Goal: Task Accomplishment & Management: Manage account settings

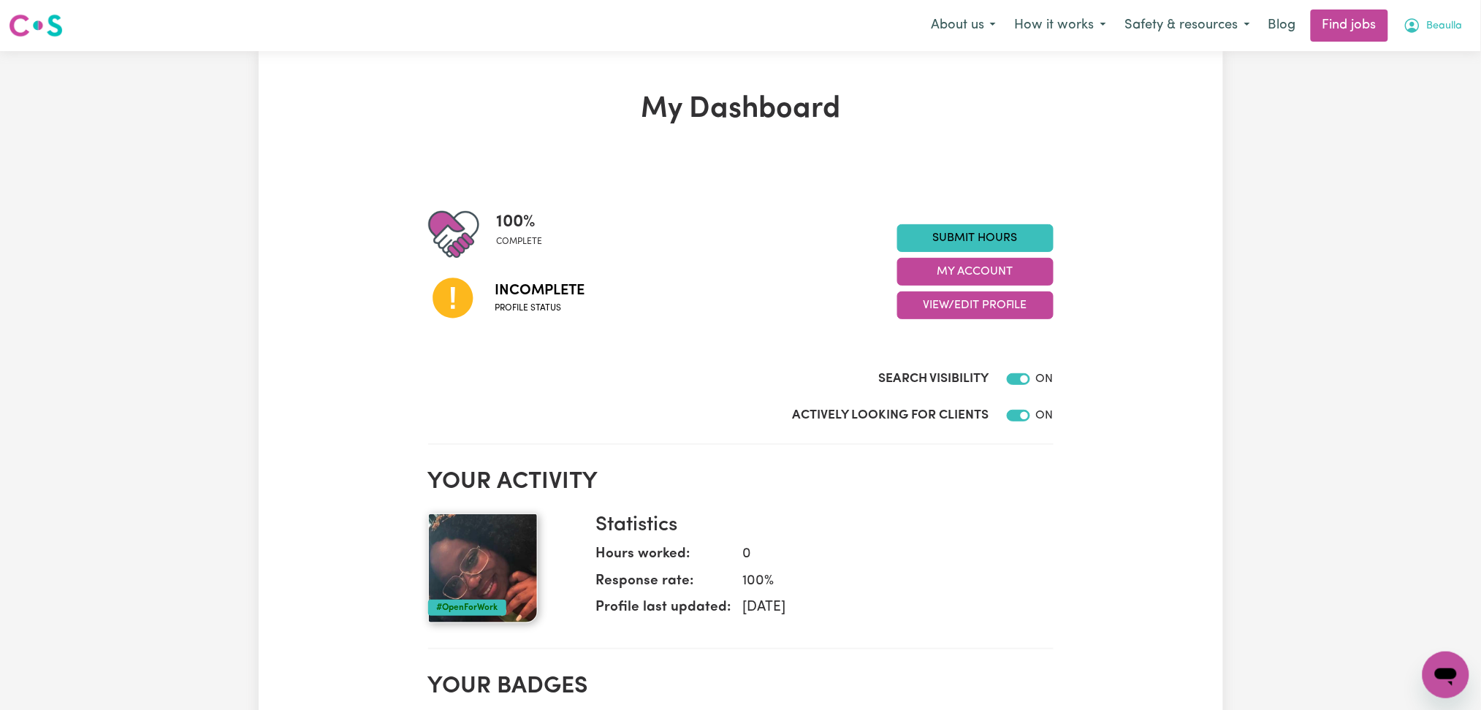
drag, startPoint x: 1426, startPoint y: 16, endPoint x: 1418, endPoint y: 37, distance: 22.0
click at [1423, 26] on button "Beaulla" at bounding box center [1433, 25] width 78 height 31
click at [1404, 107] on link "Logout" at bounding box center [1413, 112] width 115 height 28
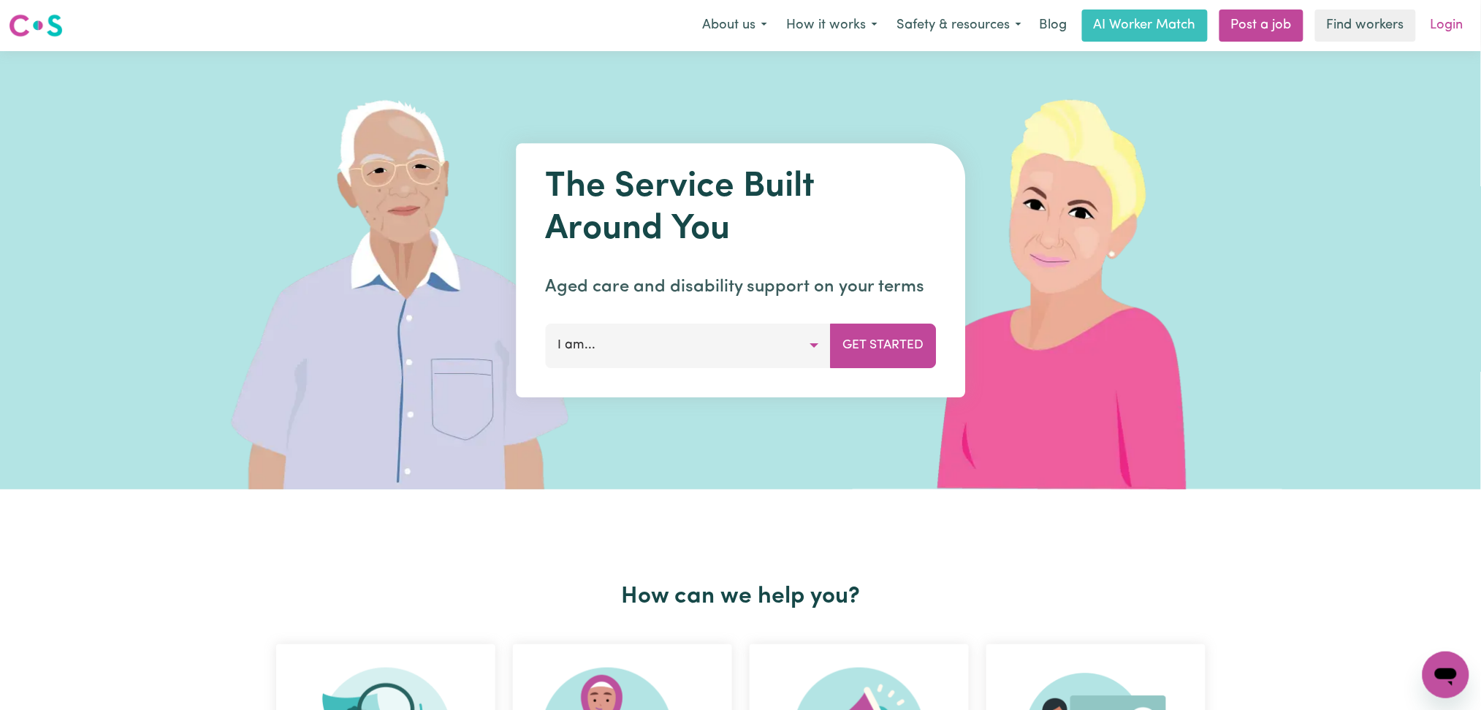
click at [1447, 19] on link "Login" at bounding box center [1447, 25] width 50 height 32
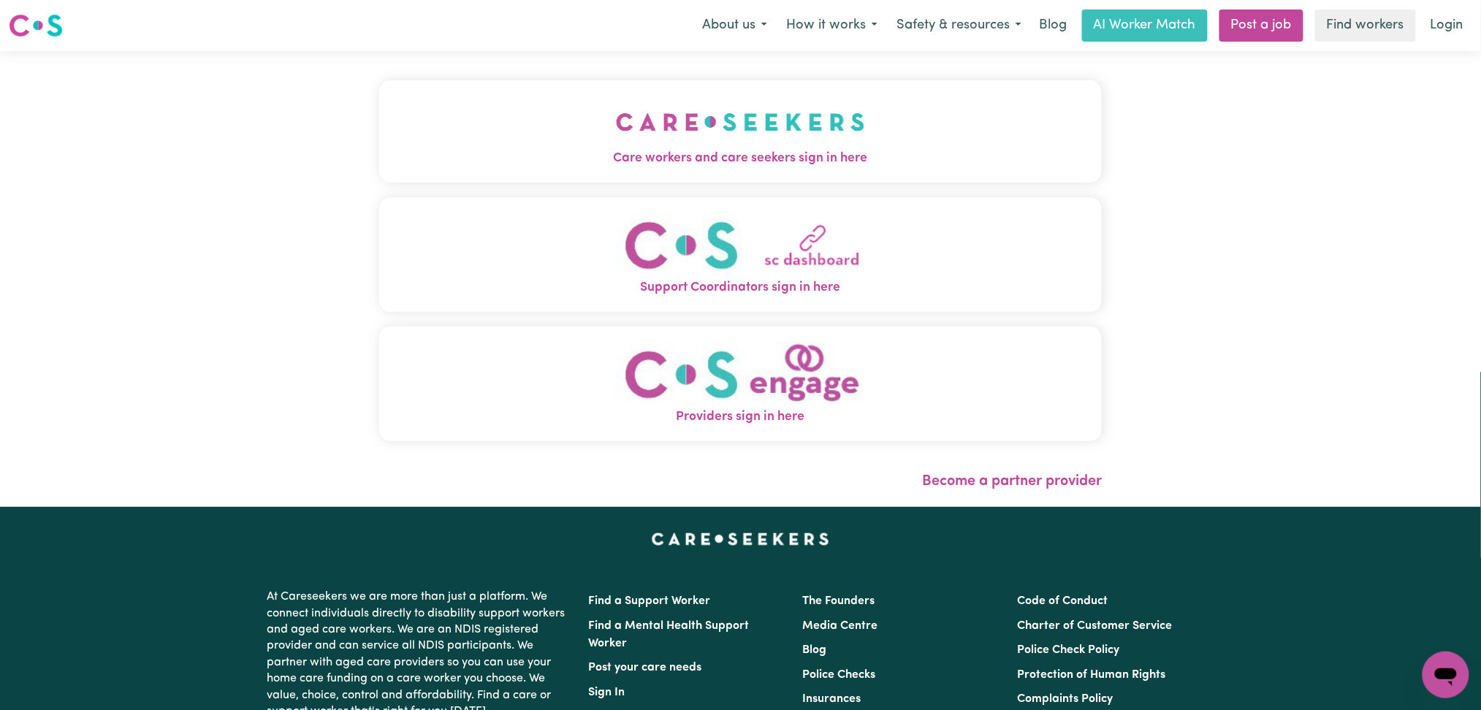
click at [635, 142] on button "Care workers and care seekers sign in here" at bounding box center [740, 131] width 723 height 102
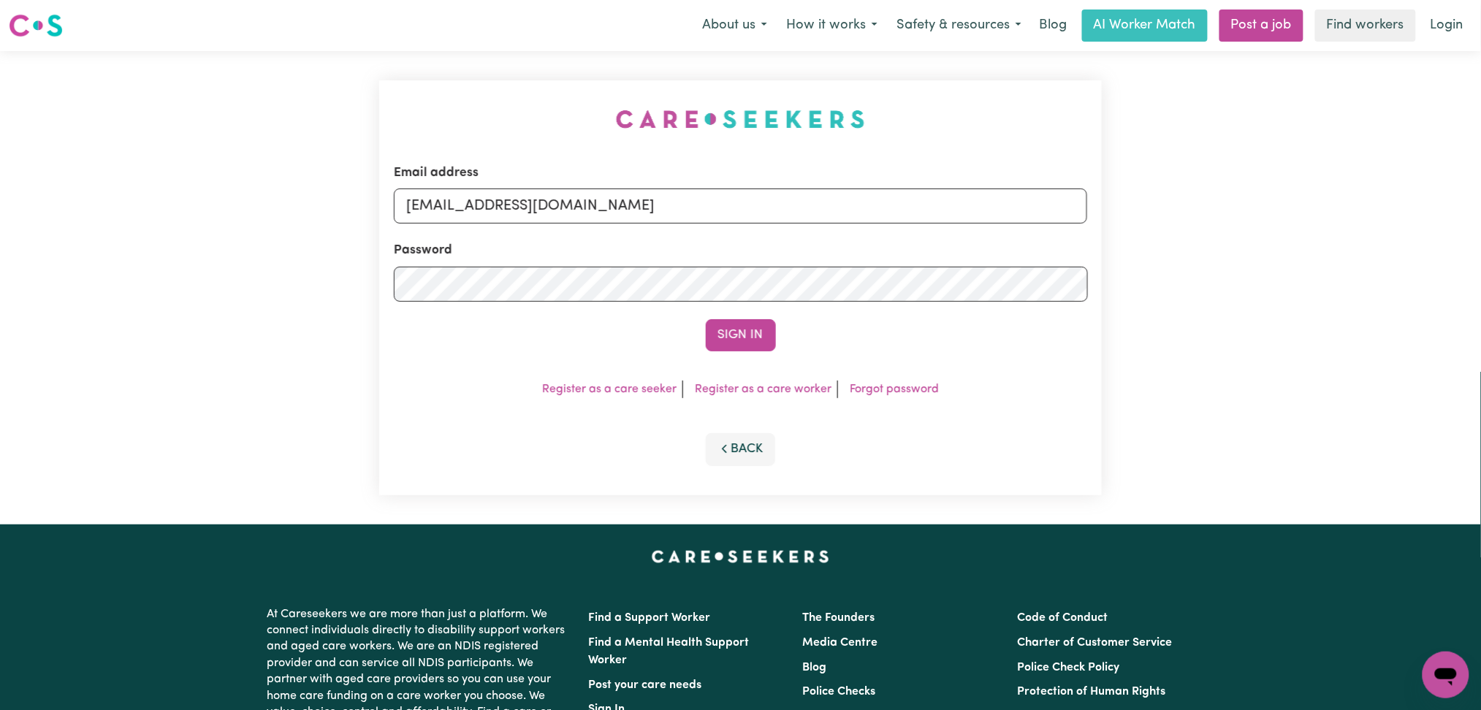
click at [628, 224] on div "Email address [EMAIL_ADDRESS][DOMAIN_NAME]" at bounding box center [741, 194] width 694 height 60
drag, startPoint x: 585, startPoint y: 203, endPoint x: 554, endPoint y: 222, distance: 36.7
click at [585, 203] on input "[EMAIL_ADDRESS][DOMAIN_NAME]" at bounding box center [741, 206] width 694 height 35
drag, startPoint x: 481, startPoint y: 191, endPoint x: 886, endPoint y: 191, distance: 404.8
click at [886, 191] on input "Superuser~[EMAIL_ADDRESS][DOMAIN_NAME]" at bounding box center [741, 206] width 694 height 35
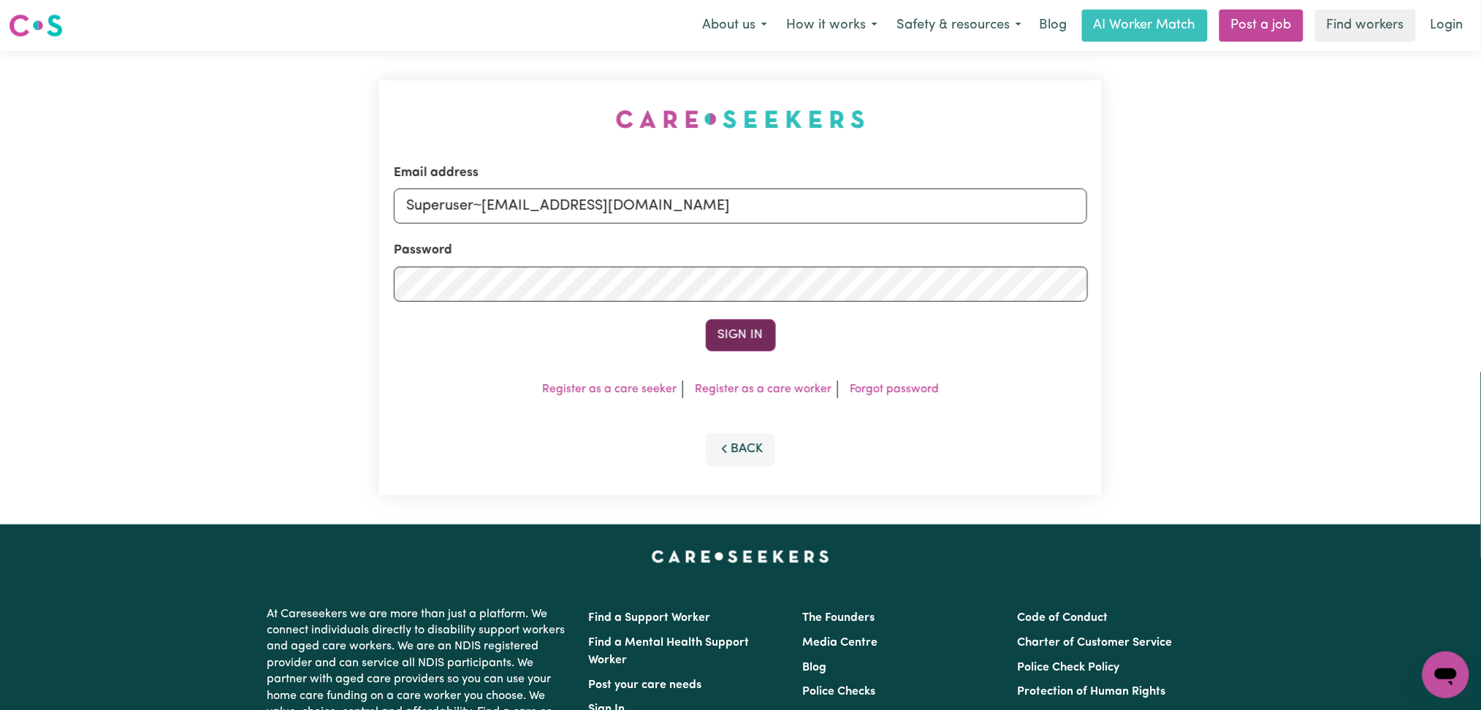
type input "Superuser~[EMAIL_ADDRESS][DOMAIN_NAME]"
click at [732, 332] on button "Sign In" at bounding box center [741, 335] width 70 height 32
